Goal: Task Accomplishment & Management: Manage account settings

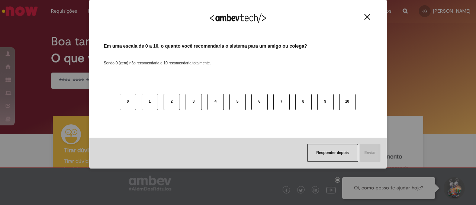
click at [367, 19] on img "Close" at bounding box center [368, 17] width 6 height 6
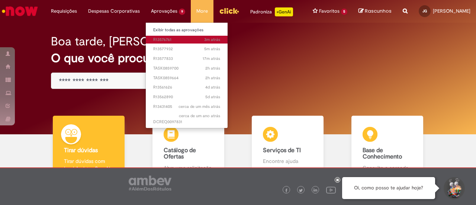
click at [167, 41] on span "3m atrás 3 minutos atrás R13576761" at bounding box center [186, 40] width 67 height 6
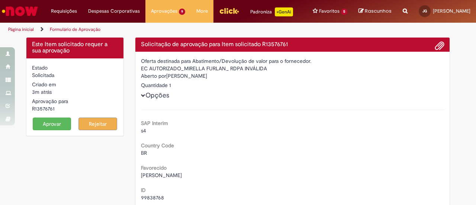
scroll to position [147, 0]
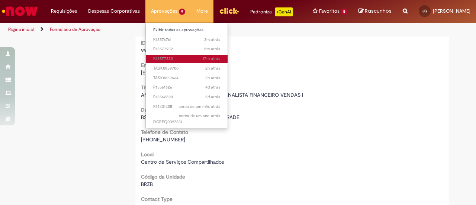
click at [158, 56] on span "17m atrás 17 minutos atrás R13577833" at bounding box center [186, 59] width 67 height 6
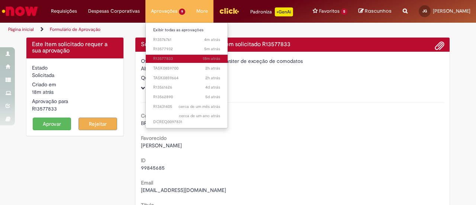
click at [158, 56] on span "18m atrás 18 minutos atrás R13577833" at bounding box center [186, 59] width 67 height 6
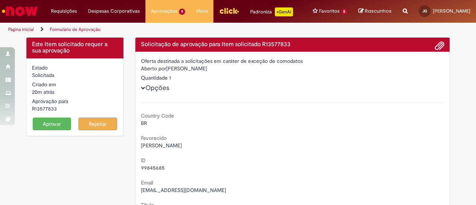
click at [279, 163] on div "ID 99845685" at bounding box center [293, 163] width 304 height 17
